Goal: Transaction & Acquisition: Purchase product/service

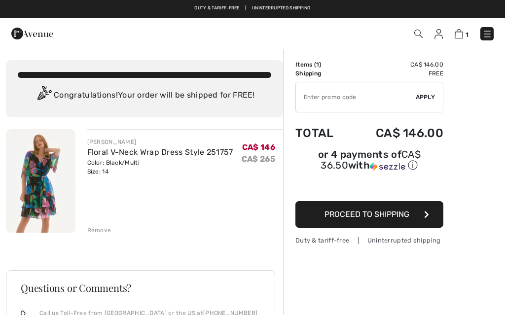
click at [331, 222] on button "Proceed to Shipping" at bounding box center [369, 214] width 148 height 27
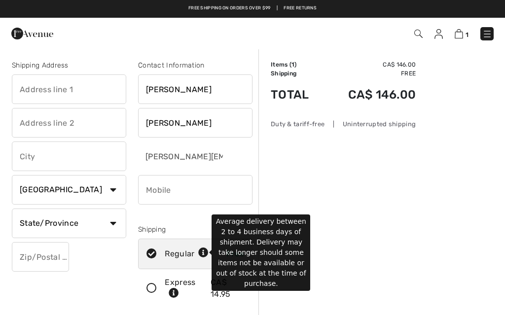
click at [205, 255] on icon at bounding box center [203, 253] width 10 height 10
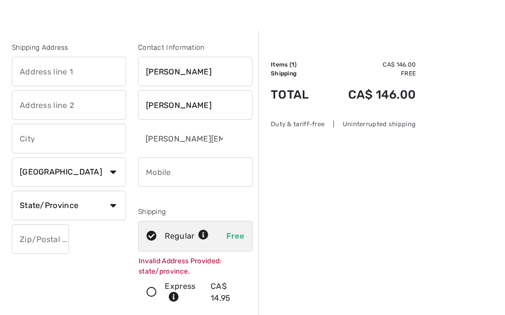
scroll to position [23, 0]
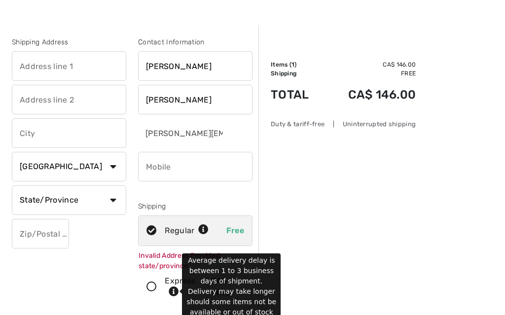
click at [173, 294] on icon at bounding box center [174, 292] width 10 height 10
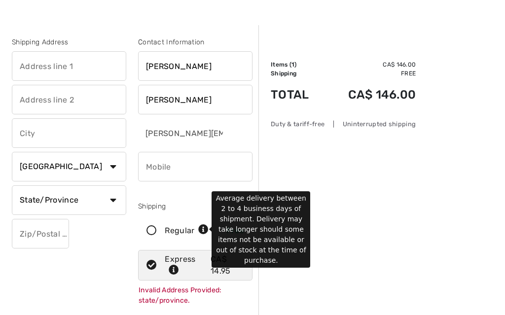
click at [206, 228] on icon at bounding box center [203, 230] width 10 height 10
radio input "true"
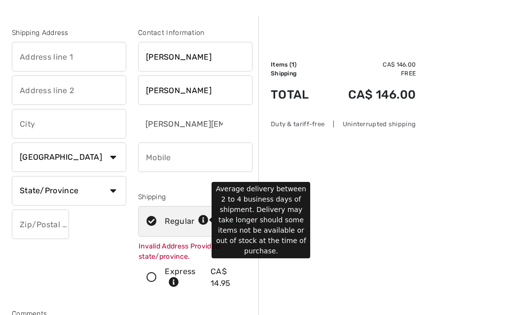
click at [59, 59] on input "text" at bounding box center [69, 57] width 114 height 30
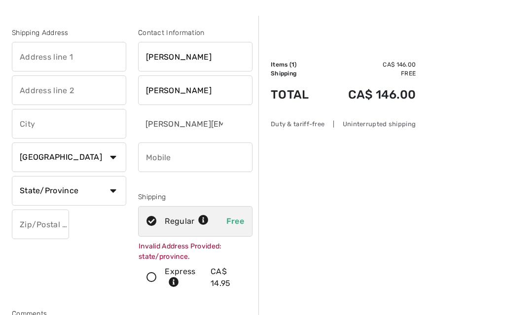
scroll to position [32, 0]
type input "30-203"
type input "Wychwood Park"
type input "N6G1S2"
click at [86, 92] on input "Wychwood Park" at bounding box center [69, 91] width 114 height 30
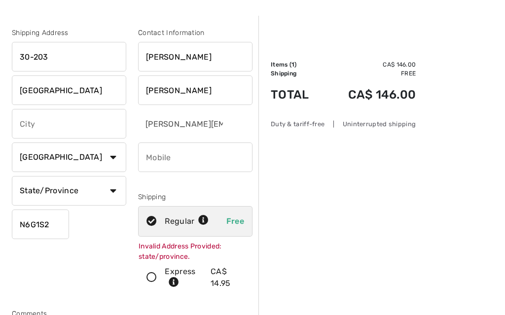
type input "Susann"
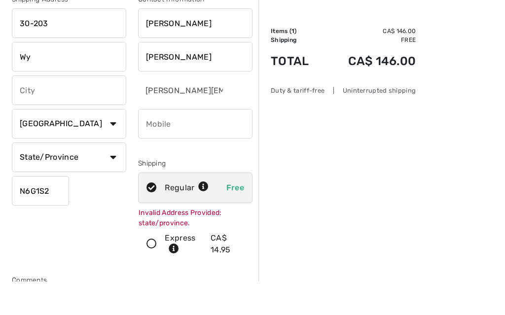
type input "W"
click at [80, 42] on input "30-203" at bounding box center [69, 57] width 114 height 30
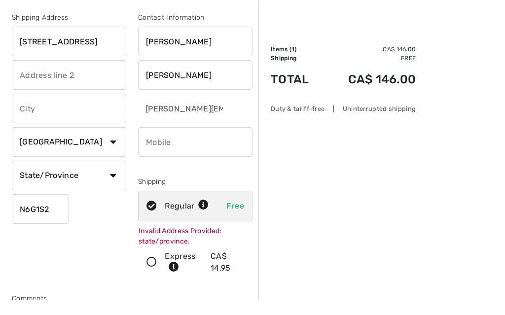
type input "30-203 Wychwood Park"
click at [88, 111] on input "text" at bounding box center [69, 124] width 114 height 30
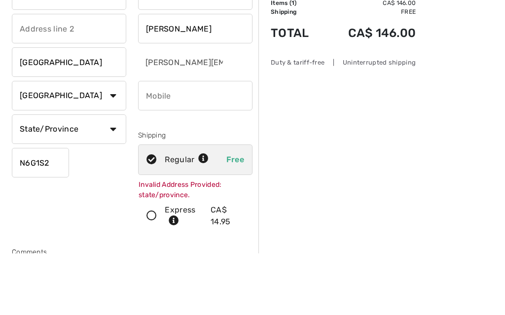
type input "London"
click at [110, 177] on select "State/Province Alberta British Columbia Manitoba New Brunswick Newfoundland and…" at bounding box center [69, 192] width 114 height 30
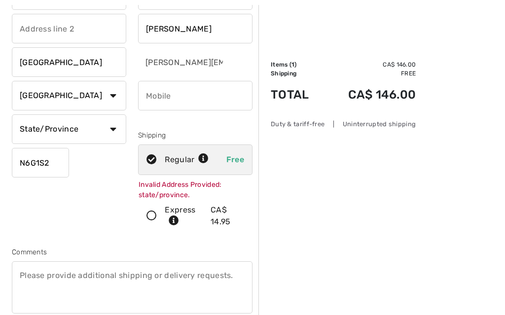
select select "ON"
click at [179, 94] on input "phone" at bounding box center [195, 96] width 114 height 30
type input "5194331082"
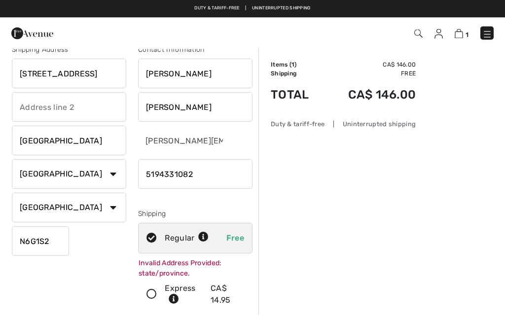
scroll to position [0, 0]
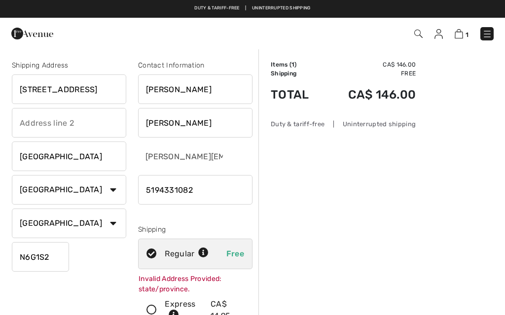
click at [100, 87] on input "30-203 Wychwood Park" at bounding box center [69, 89] width 114 height 30
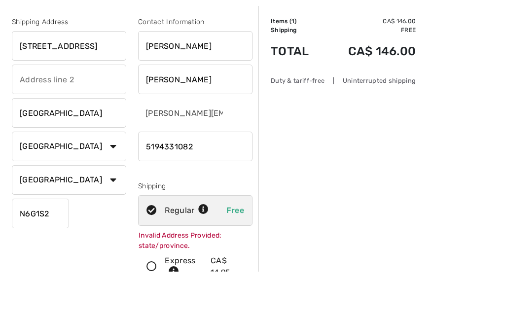
click at [119, 74] on input "30-203 Wychwood Park" at bounding box center [69, 89] width 114 height 30
click at [110, 74] on input "30-203 Wychwood Park" at bounding box center [69, 89] width 114 height 30
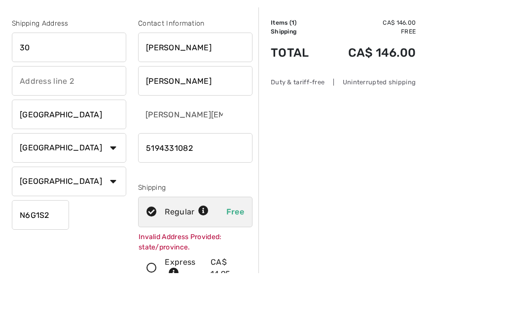
type input "3"
type input "203 Wychwood Park"
click at [94, 108] on input "text" at bounding box center [69, 123] width 114 height 30
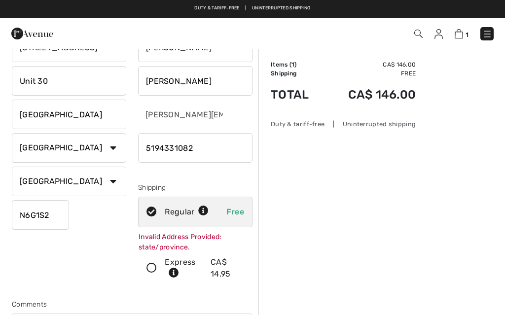
type input "Unit 30"
click at [183, 237] on div "Invalid Address Provided: state/province." at bounding box center [195, 242] width 114 height 22
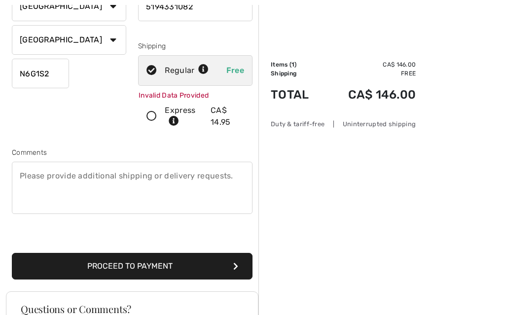
scroll to position [192, 0]
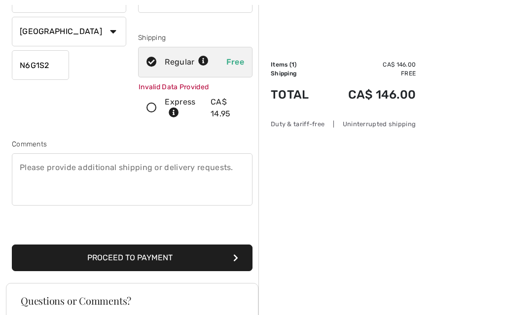
click at [174, 261] on button "Proceed to Payment" at bounding box center [132, 258] width 241 height 27
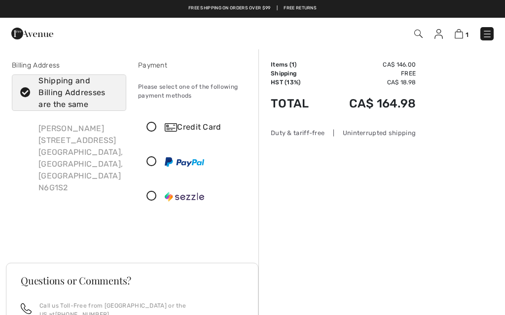
click at [152, 136] on div "Credit Card" at bounding box center [195, 127] width 113 height 30
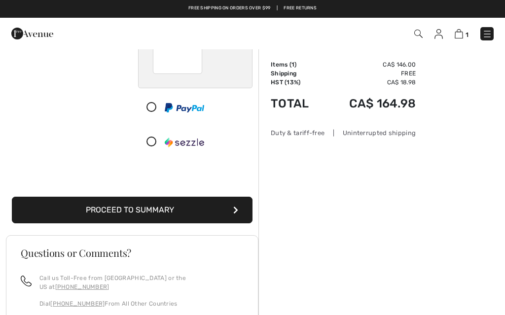
scroll to position [164, 0]
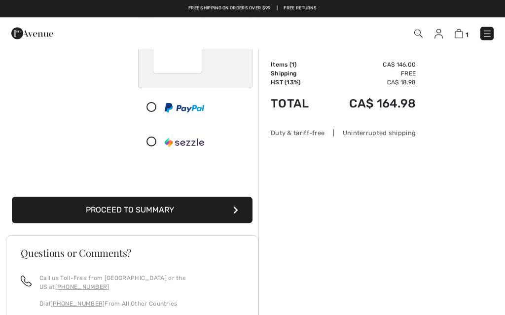
click at [130, 210] on button "Proceed to Summary" at bounding box center [132, 210] width 241 height 27
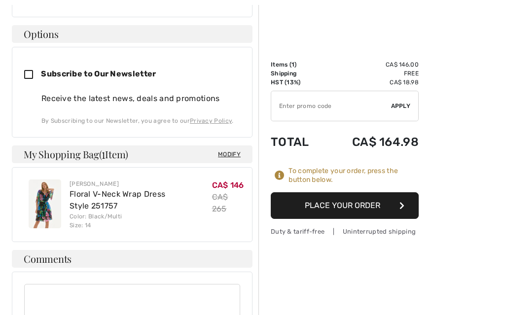
scroll to position [493, 0]
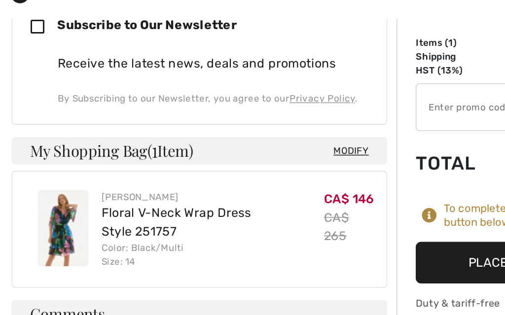
click at [96, 169] on link "Floral V-Neck Wrap Dress Style 251757" at bounding box center [118, 179] width 96 height 21
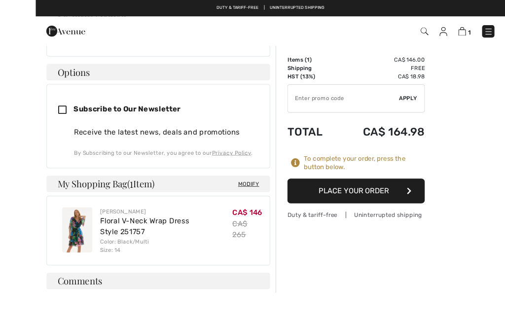
scroll to position [440, 0]
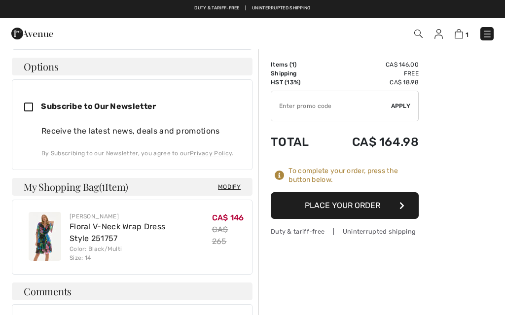
click at [336, 204] on button "Place Your Order" at bounding box center [345, 205] width 148 height 27
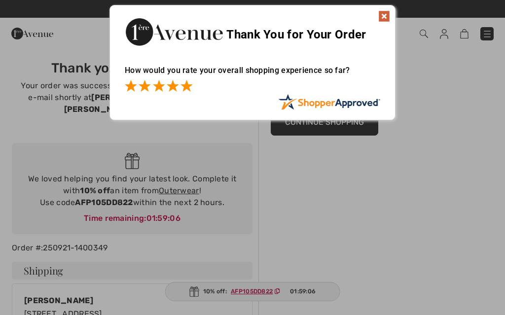
click at [190, 86] on span at bounding box center [186, 86] width 12 height 12
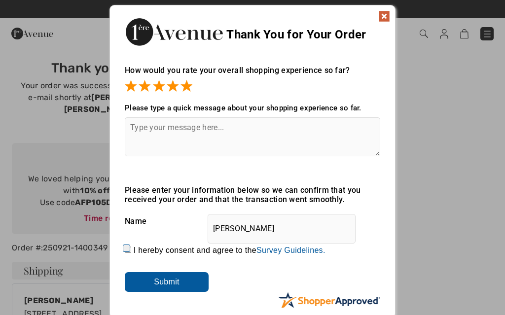
click at [388, 11] on img at bounding box center [384, 16] width 12 height 12
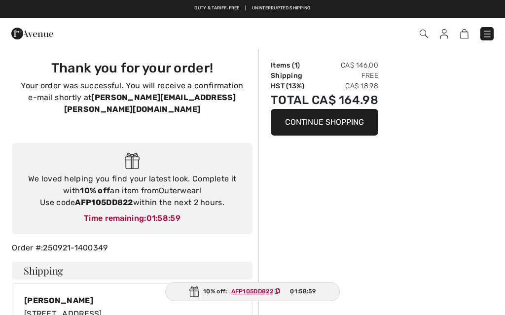
click at [389, 12] on div "Duty & tariff-free | Uninterrupted shipping Free shipping on orders over $99 | …" at bounding box center [252, 9] width 505 height 18
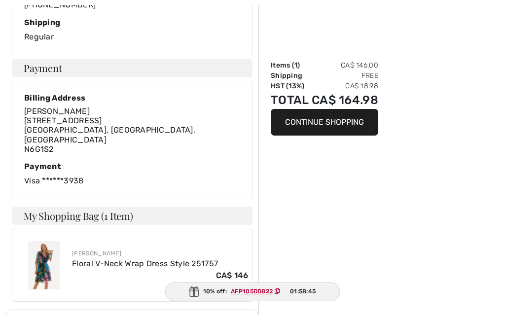
scroll to position [390, 0]
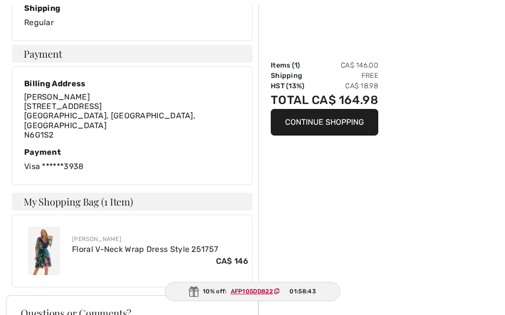
click at [84, 245] on link "Floral V-Neck Wrap Dress Style 251757" at bounding box center [145, 249] width 146 height 9
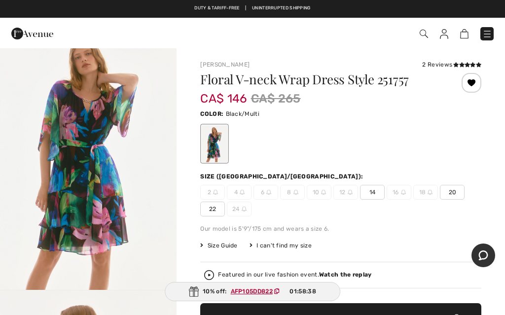
scroll to position [22, 0]
